Goal: Information Seeking & Learning: Learn about a topic

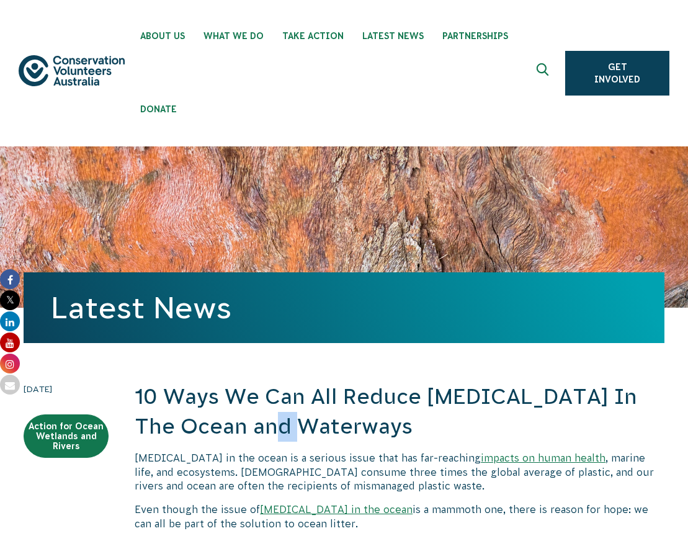
drag, startPoint x: 249, startPoint y: 425, endPoint x: 270, endPoint y: 434, distance: 22.2
click at [270, 434] on h2 "10 Ways We Can All Reduce [MEDICAL_DATA] In The Ocean and Waterways" at bounding box center [400, 411] width 530 height 59
click at [231, 475] on p "[MEDICAL_DATA] in the ocean is a serious issue that has far-reaching impacts on…" at bounding box center [400, 472] width 530 height 42
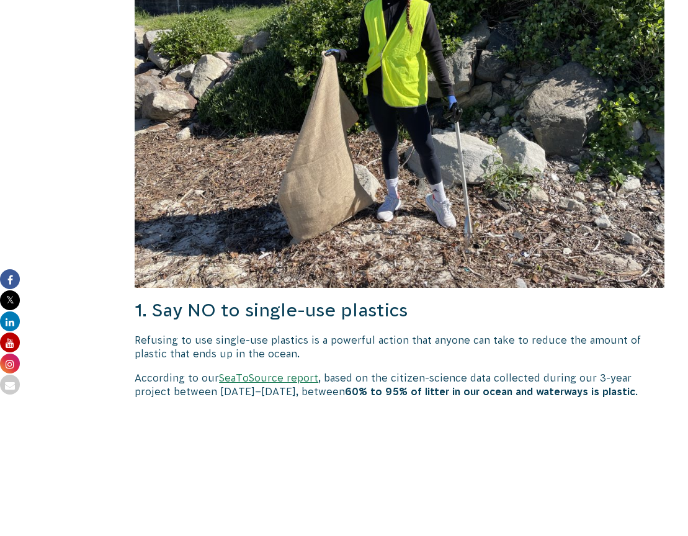
scroll to position [754, 0]
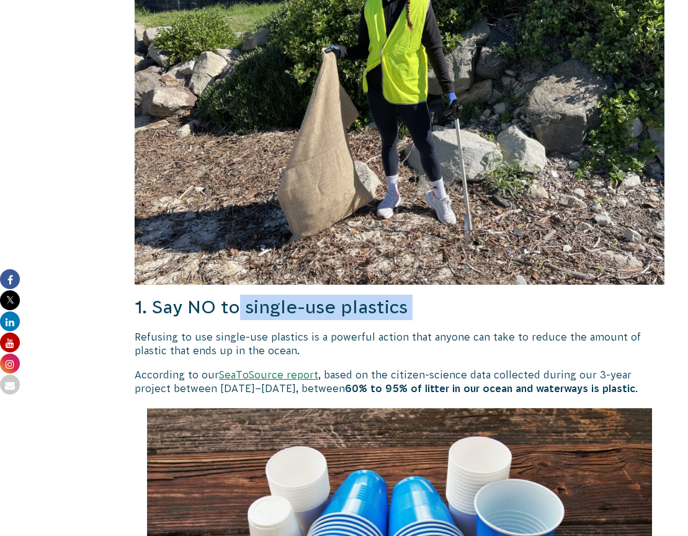
drag, startPoint x: 241, startPoint y: 308, endPoint x: 274, endPoint y: 325, distance: 37.7
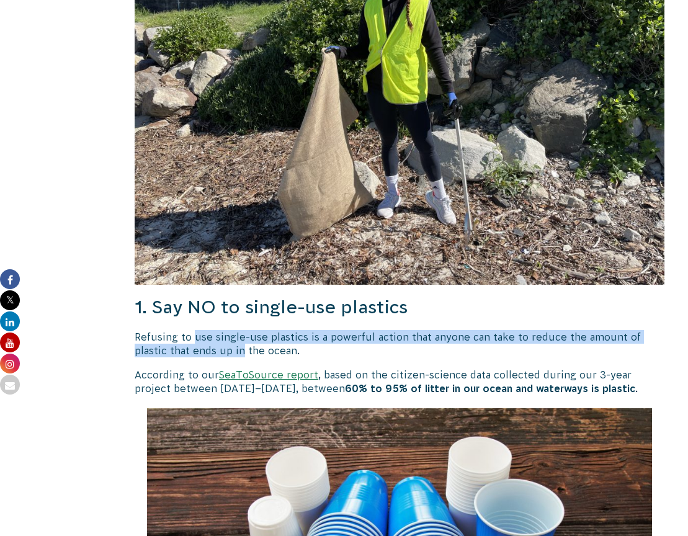
drag, startPoint x: 191, startPoint y: 336, endPoint x: 206, endPoint y: 344, distance: 16.7
click at [206, 344] on p "Refusing to use single-use plastics is a powerful action that anyone can take t…" at bounding box center [400, 344] width 530 height 28
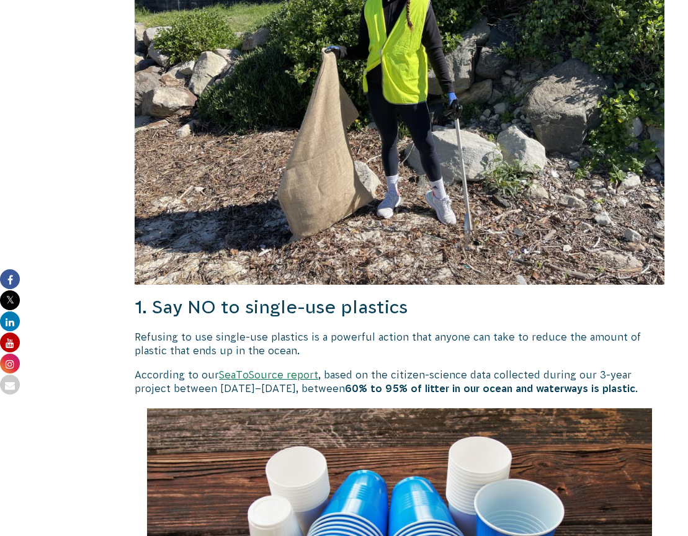
click at [277, 339] on p "Refusing to use single-use plastics is a powerful action that anyone can take t…" at bounding box center [400, 344] width 530 height 28
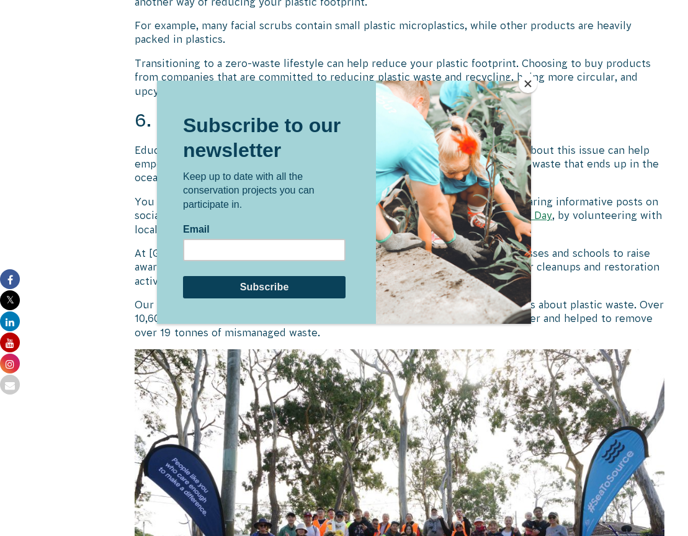
scroll to position [3252, 0]
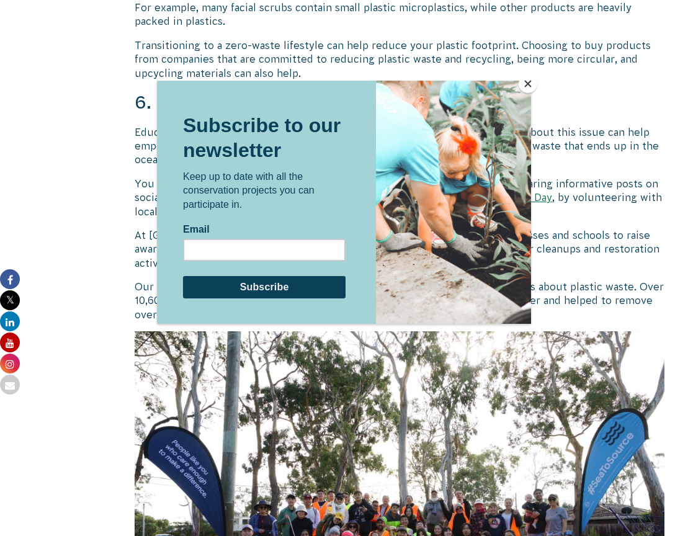
click at [527, 83] on button "Close" at bounding box center [528, 83] width 19 height 19
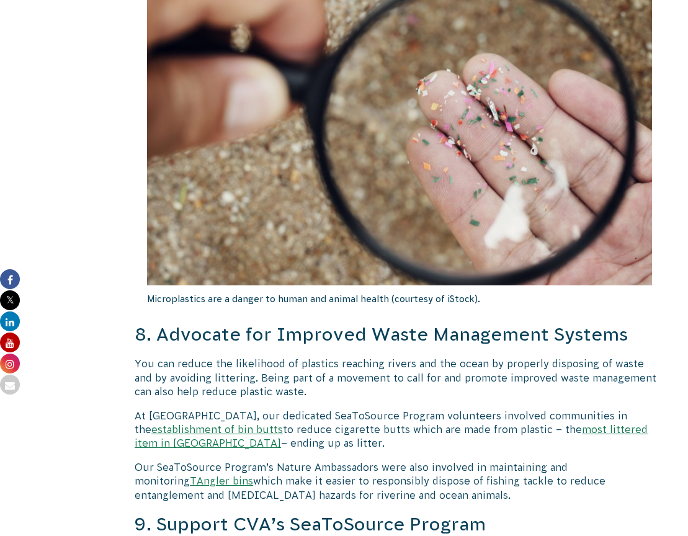
scroll to position [4195, 0]
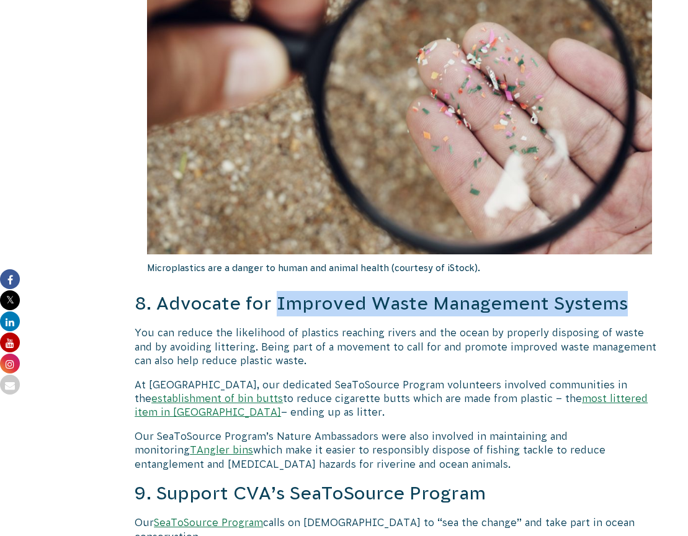
drag, startPoint x: 279, startPoint y: 267, endPoint x: 280, endPoint y: 281, distance: 13.7
click at [280, 291] on h3 "8. Advocate for Improved Waste Management Systems" at bounding box center [400, 303] width 530 height 25
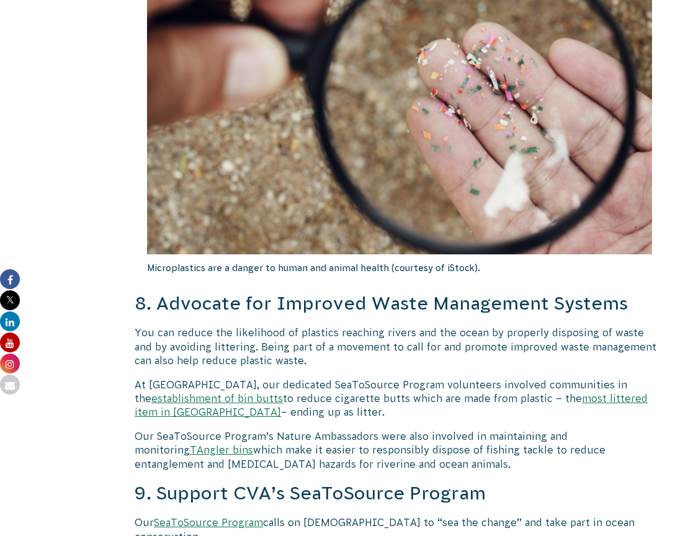
click at [259, 378] on p "At [GEOGRAPHIC_DATA], our dedicated SeaToSource Program volunteers involved com…" at bounding box center [400, 399] width 530 height 42
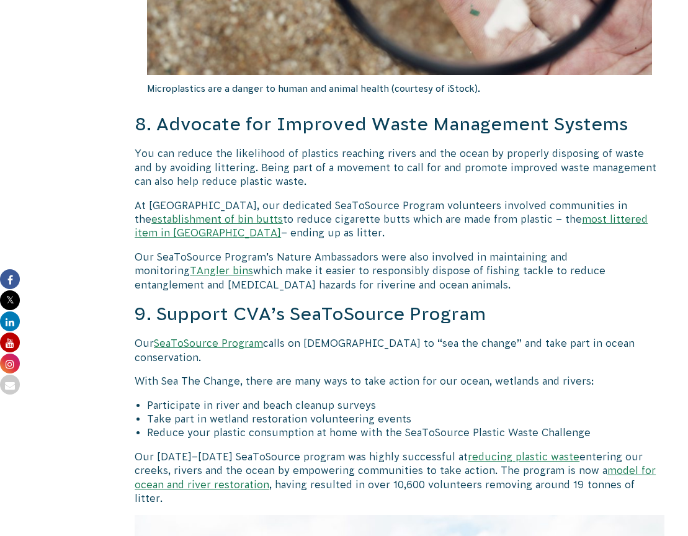
scroll to position [4386, 0]
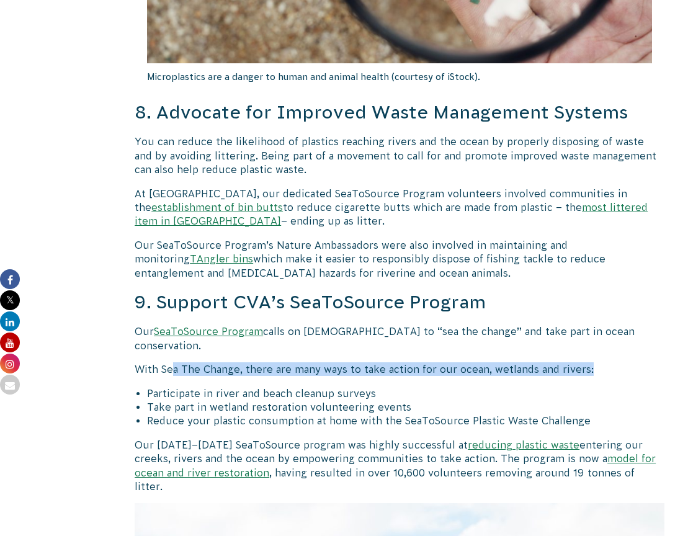
drag, startPoint x: 175, startPoint y: 318, endPoint x: 188, endPoint y: 325, distance: 14.7
click at [188, 362] on p "With Sea The Change, there are many ways to take action for our ocean, wetlands…" at bounding box center [400, 369] width 530 height 14
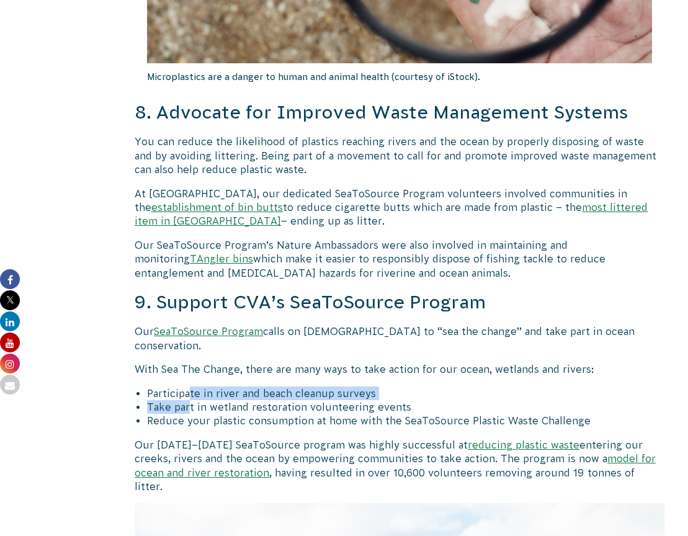
click at [191, 387] on ul "Participate in river and beach cleanup surveys Take part in wetland restoration…" at bounding box center [406, 408] width 518 height 42
click at [217, 414] on li "Reduce your plastic consumption at home with the SeaToSource Plastic Waste Chal…" at bounding box center [406, 421] width 518 height 14
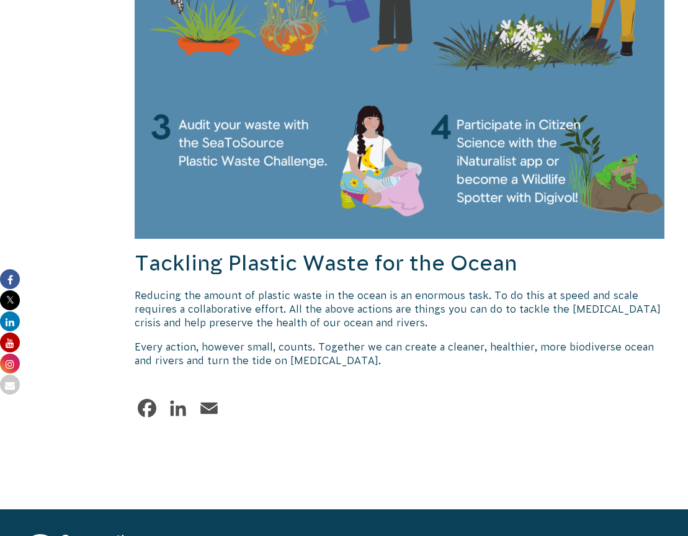
scroll to position [5495, 0]
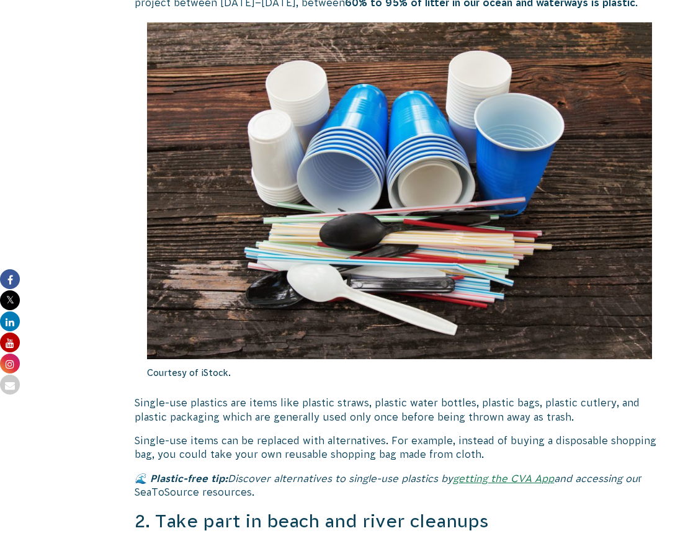
scroll to position [1239, 0]
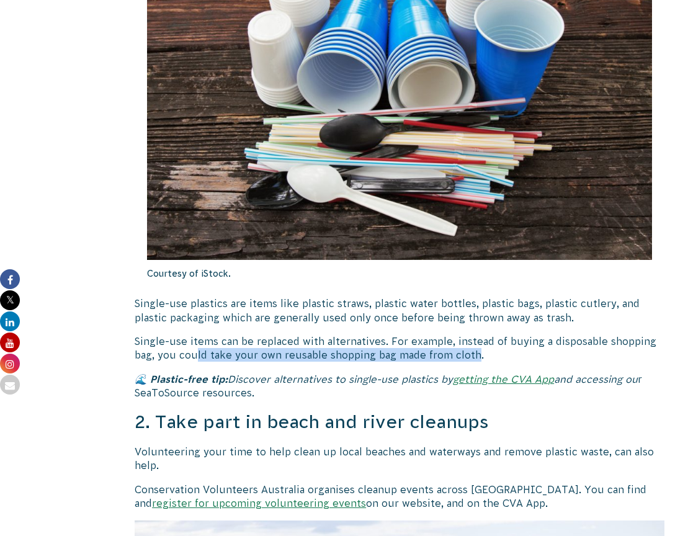
drag, startPoint x: 471, startPoint y: 351, endPoint x: 196, endPoint y: 353, distance: 274.9
click at [196, 353] on p "Single-use items can be replaced with alternatives. For example, instead of buy…" at bounding box center [400, 348] width 530 height 28
click at [210, 342] on p "Single-use items can be replaced with alternatives. For example, instead of buy…" at bounding box center [400, 348] width 530 height 28
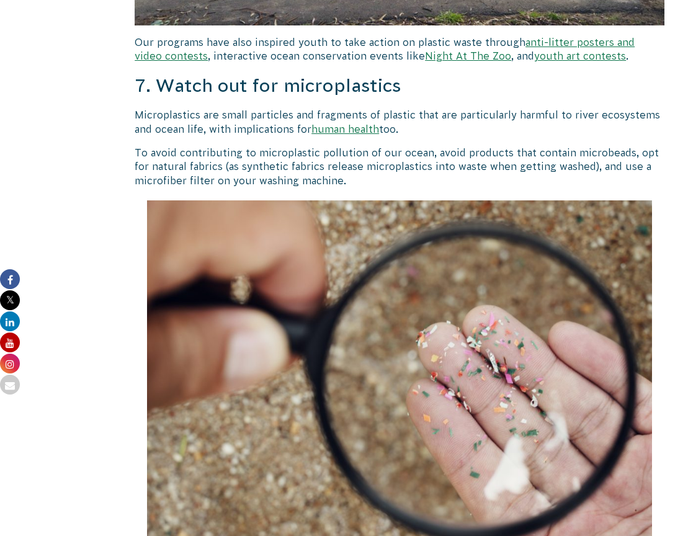
scroll to position [3913, 0]
